Goal: Task Accomplishment & Management: Use online tool/utility

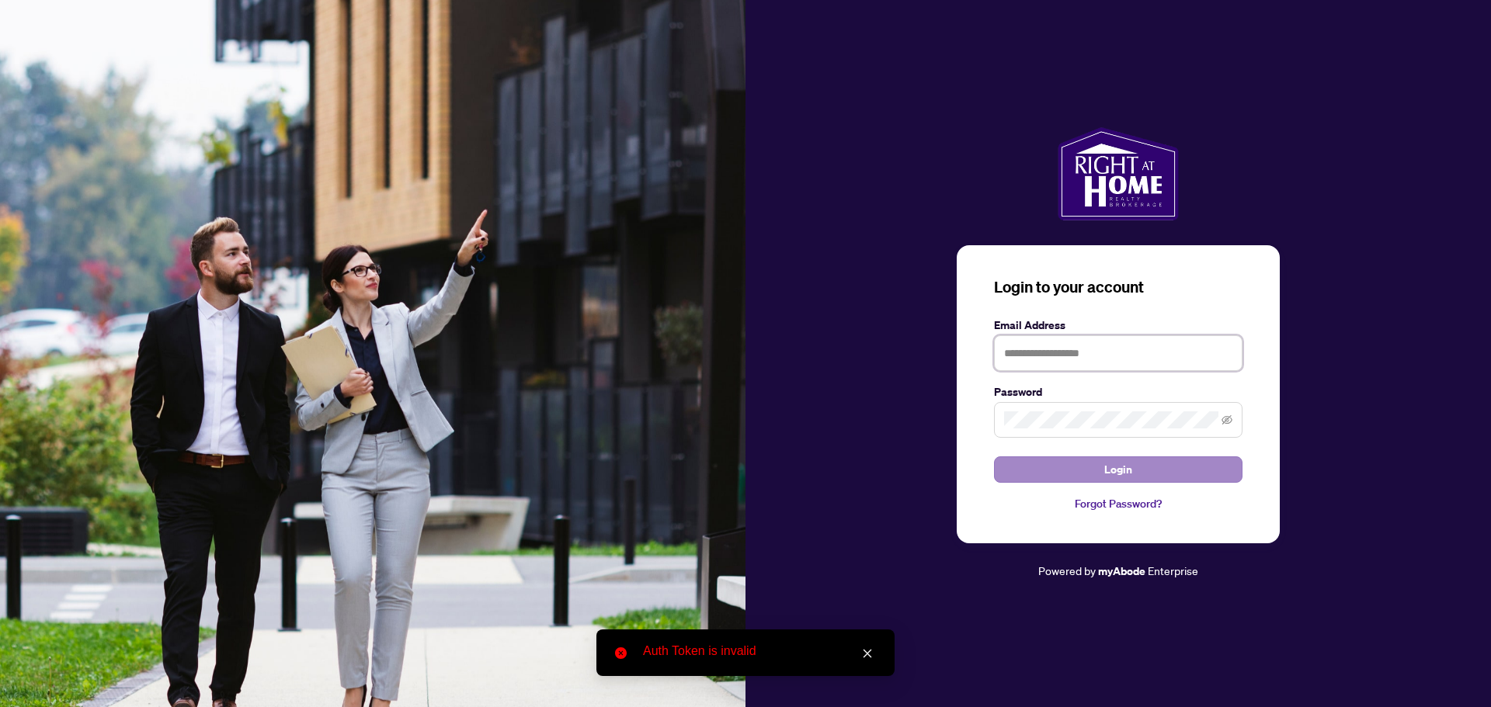
type input "**********"
click at [1074, 470] on button "Login" at bounding box center [1118, 470] width 248 height 26
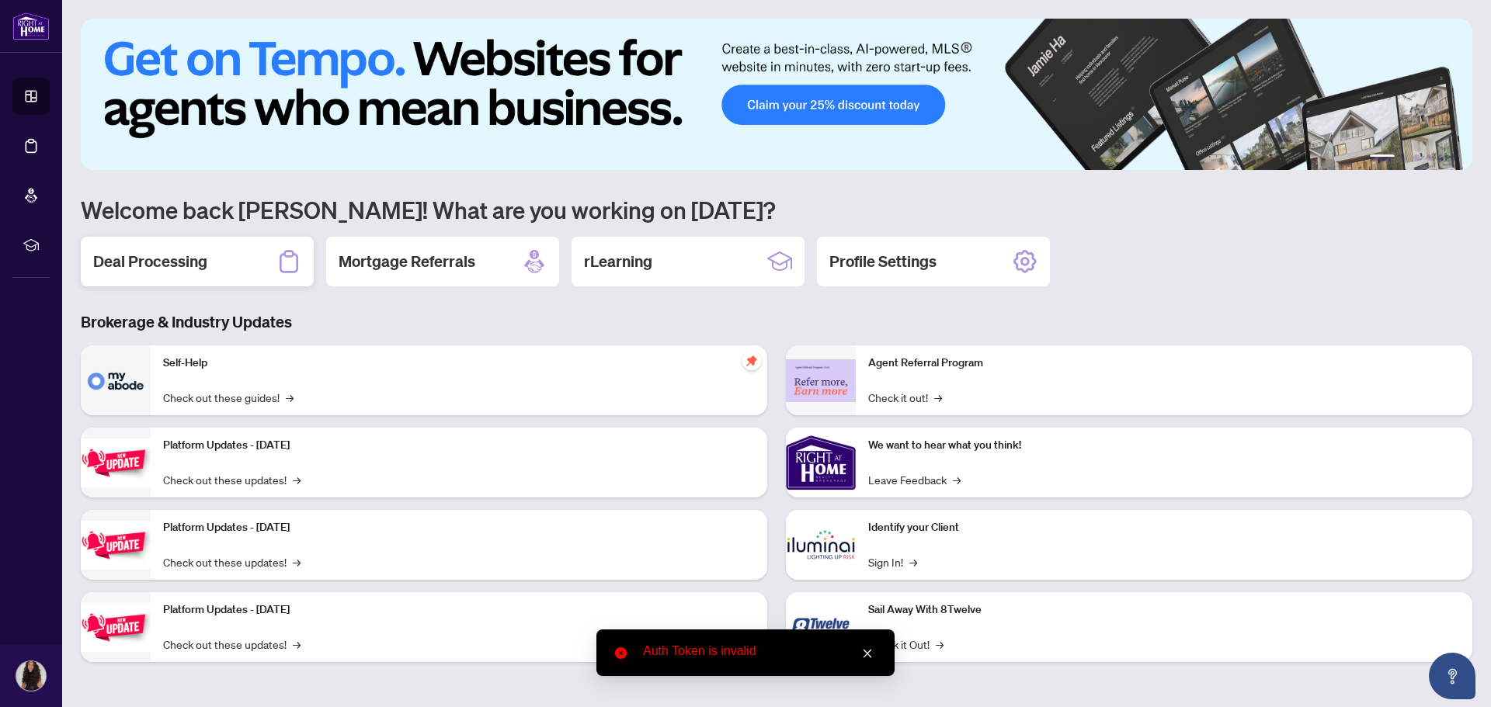
click at [227, 254] on div "Deal Processing" at bounding box center [197, 262] width 233 height 50
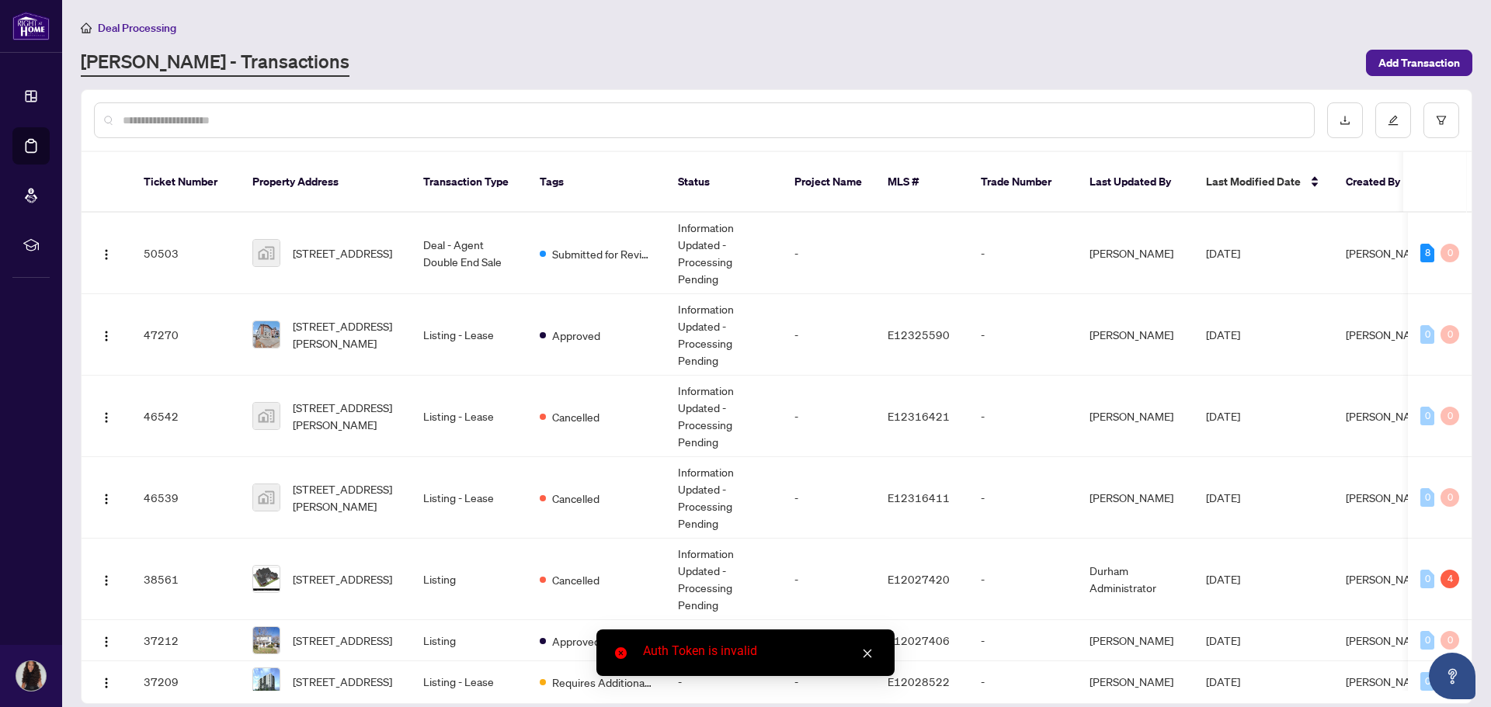
click at [873, 653] on link "Close" at bounding box center [867, 653] width 17 height 17
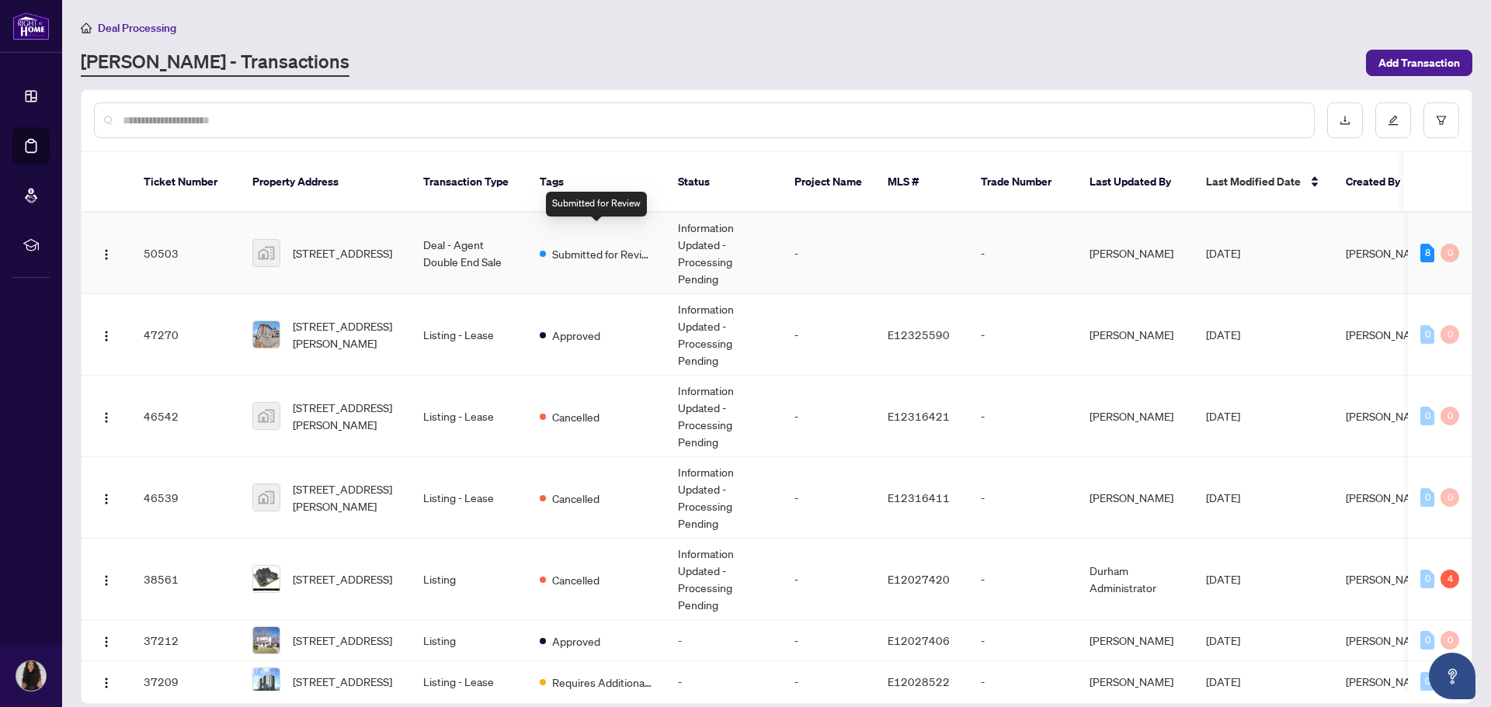
click at [554, 245] on span "Submitted for Review" at bounding box center [602, 253] width 101 height 17
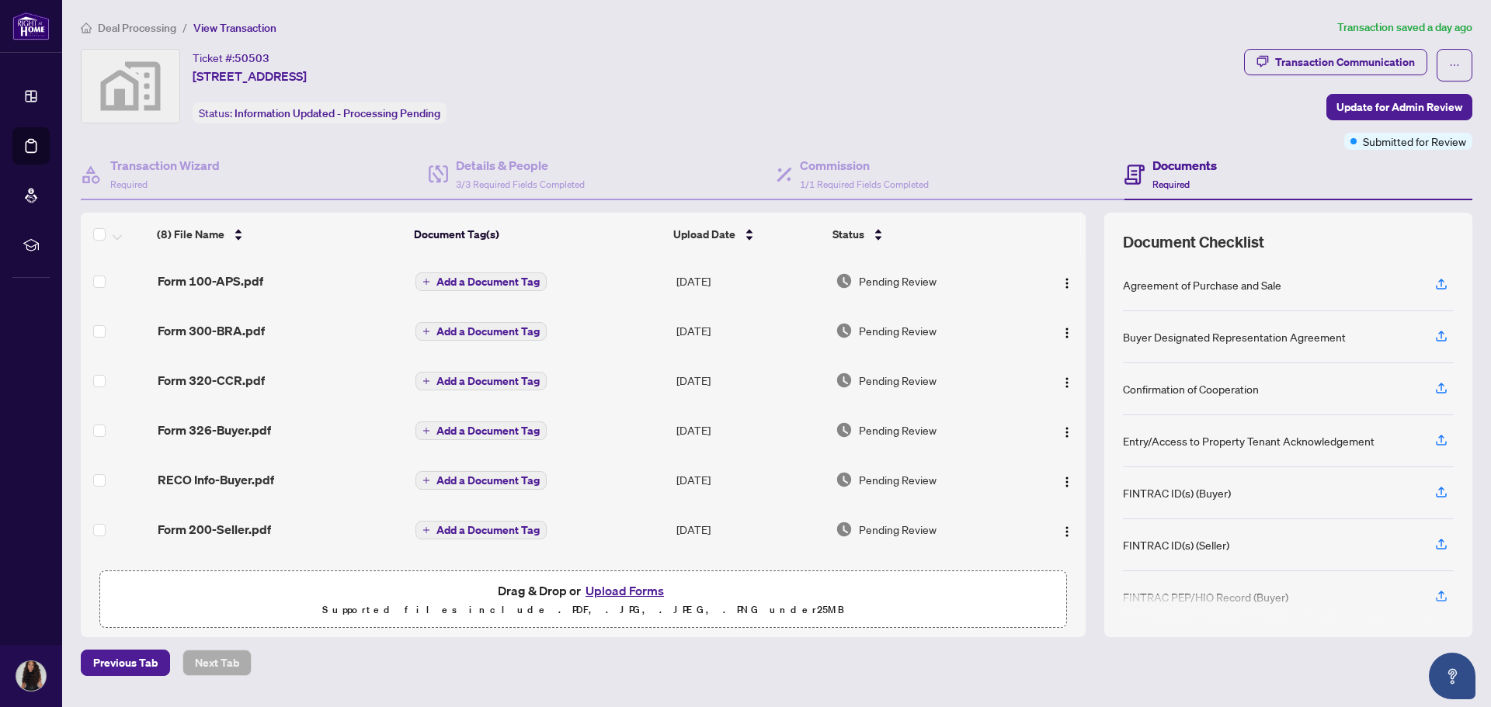
scroll to position [96, 0]
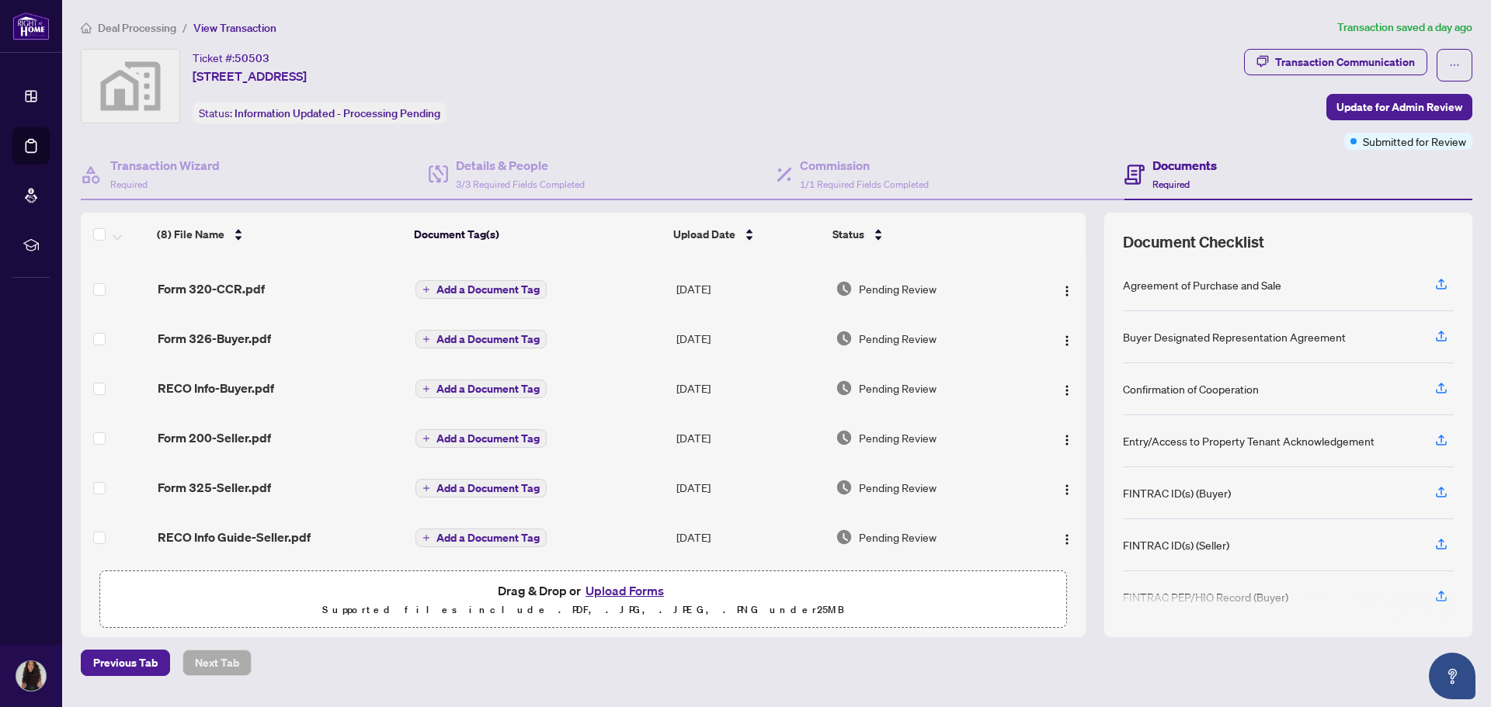
click at [622, 590] on button "Upload Forms" at bounding box center [625, 591] width 88 height 20
